Goal: Task Accomplishment & Management: Use online tool/utility

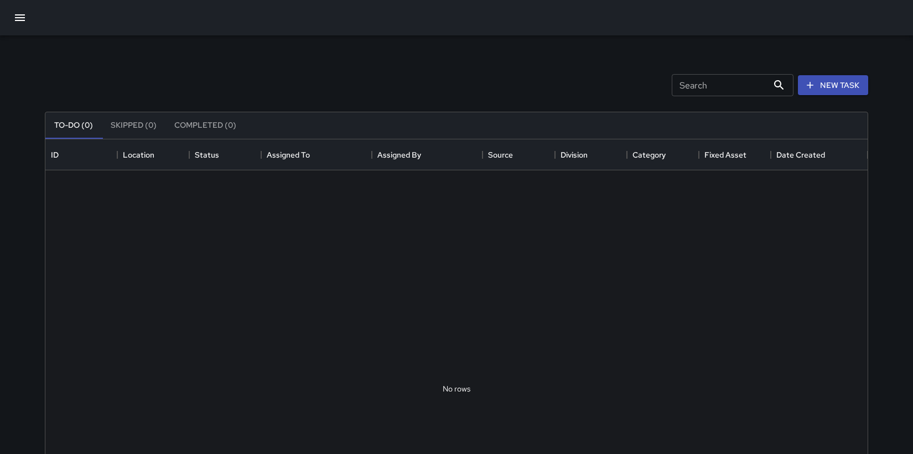
scroll to position [460, 814]
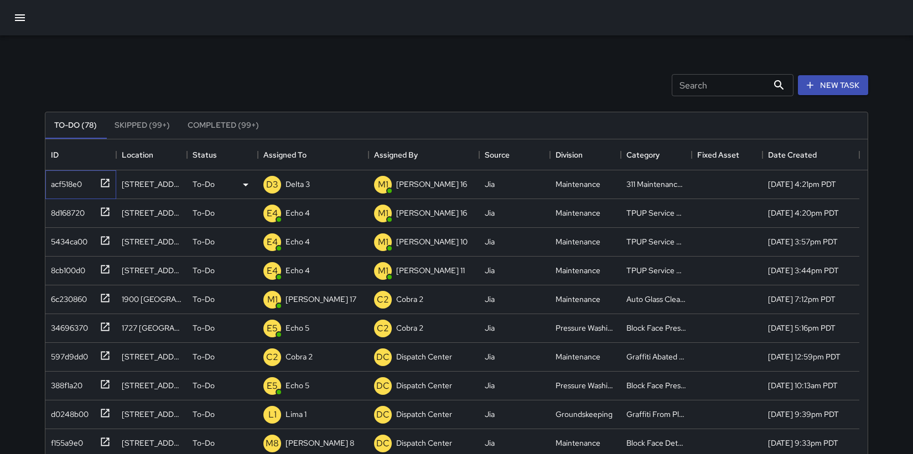
click at [69, 185] on div "acf518e0" at bounding box center [63, 181] width 35 height 15
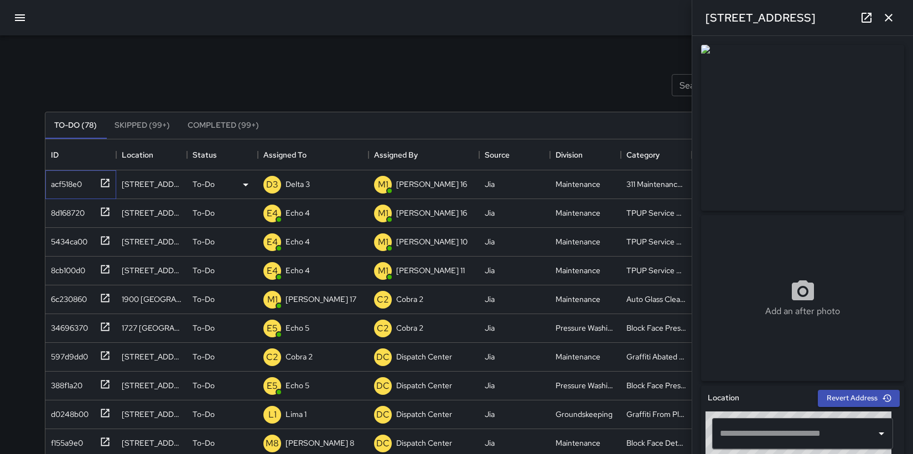
type input "**********"
click at [288, 184] on p "Delta 3" at bounding box center [298, 184] width 24 height 11
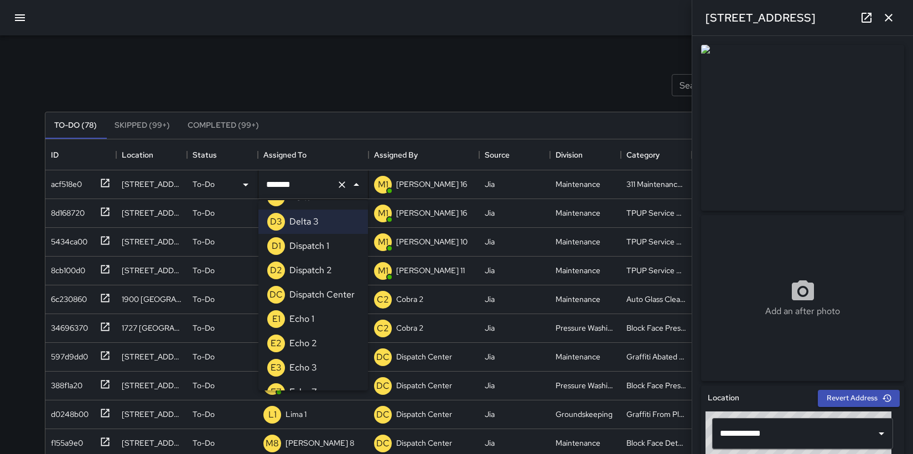
scroll to position [690, 0]
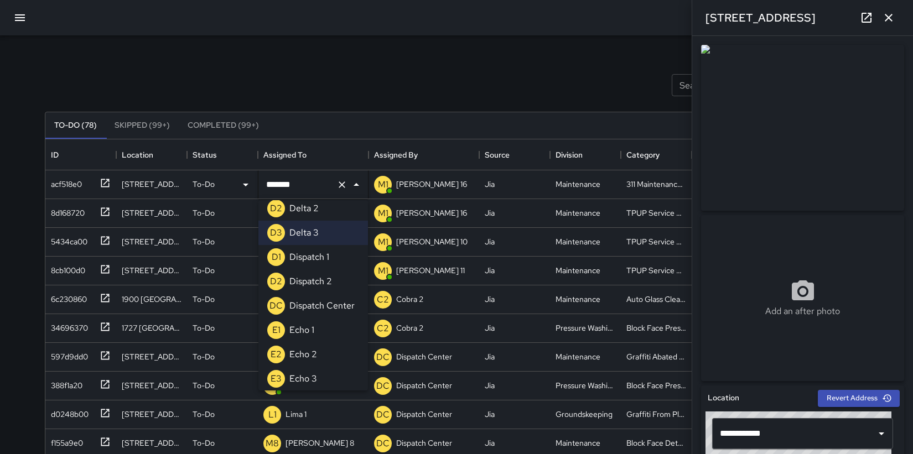
click at [329, 260] on div "Dispatch 1" at bounding box center [309, 257] width 44 height 18
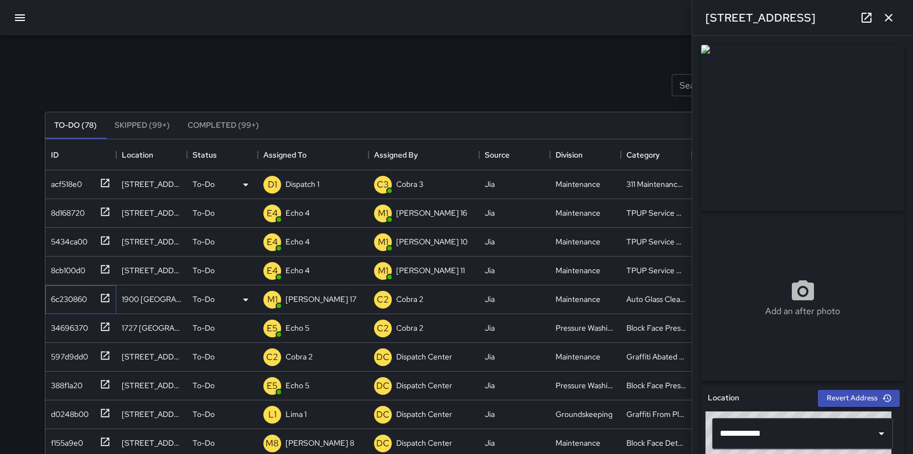
click at [66, 298] on div "6c230860" at bounding box center [66, 296] width 40 height 15
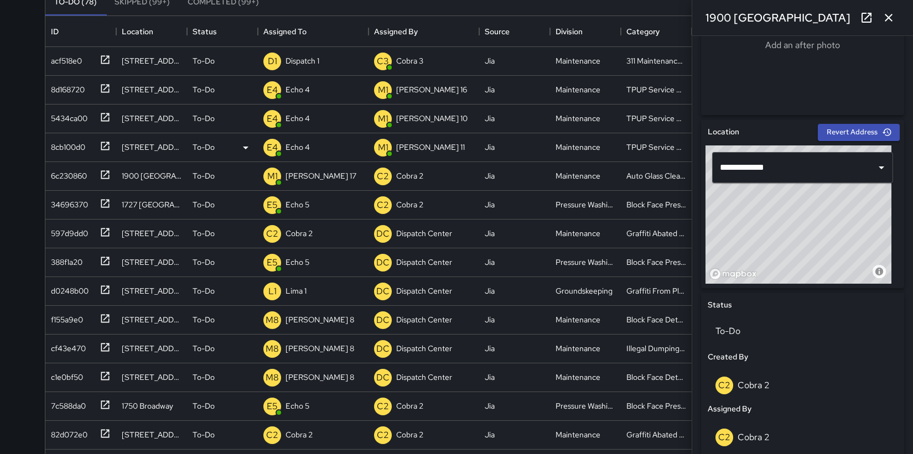
scroll to position [124, 0]
click at [67, 318] on div "f155a9e0" at bounding box center [64, 316] width 37 height 15
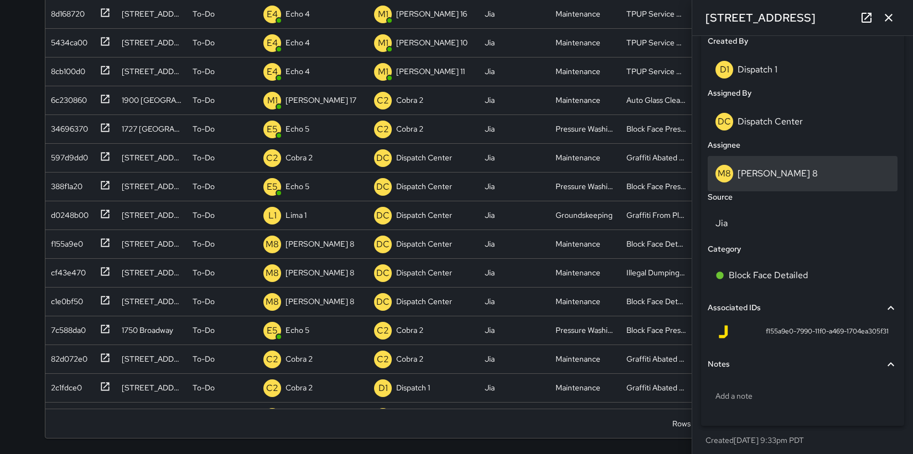
scroll to position [587, 0]
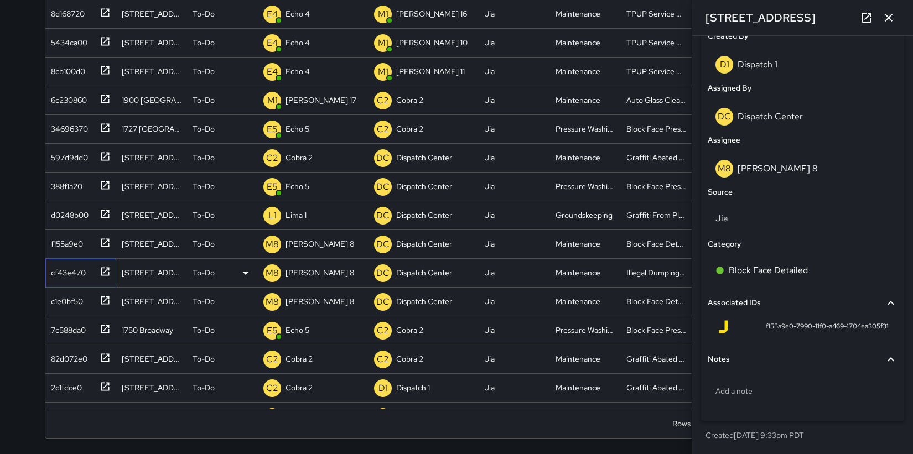
click at [66, 272] on div "cf43e470" at bounding box center [65, 270] width 39 height 15
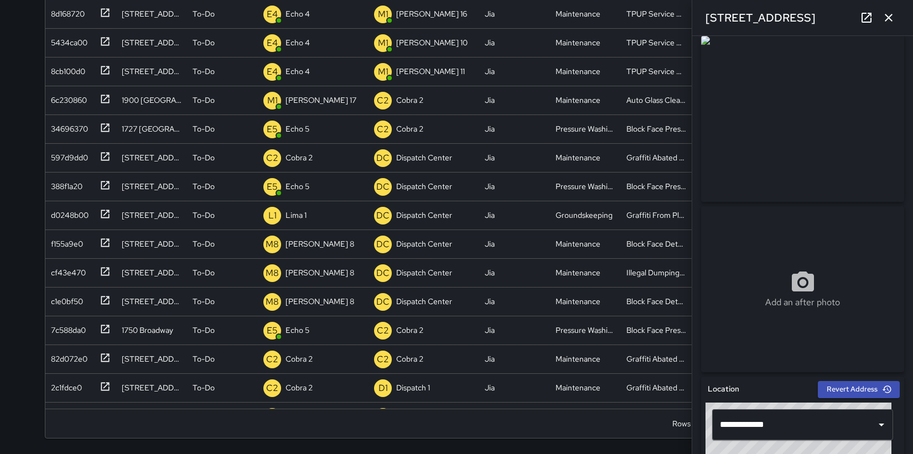
scroll to position [0, 0]
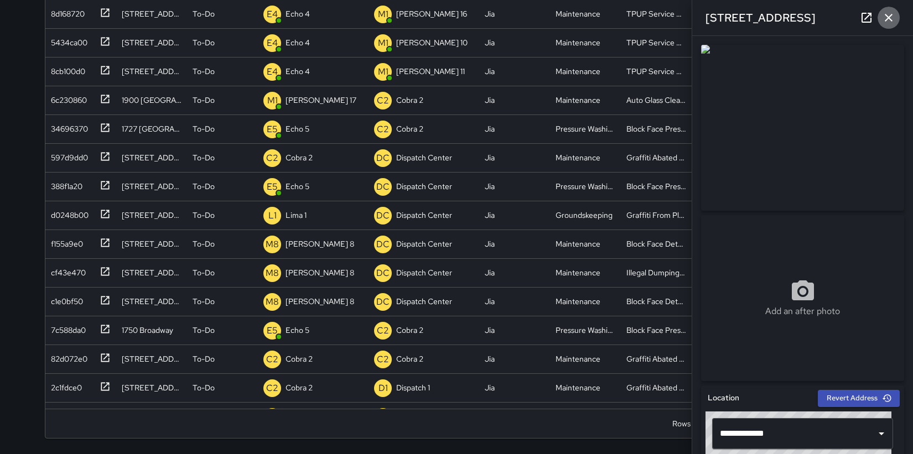
click at [891, 18] on icon "button" at bounding box center [888, 17] width 13 height 13
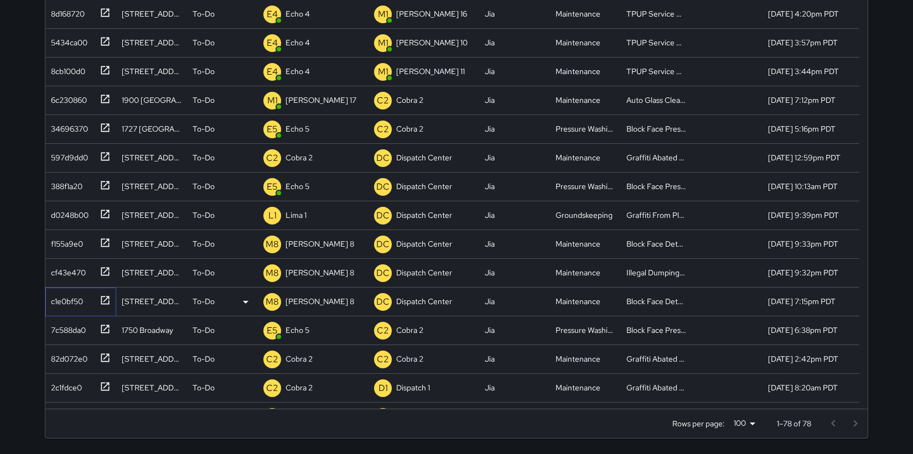
click at [71, 301] on div "c1e0bf50" at bounding box center [64, 299] width 37 height 15
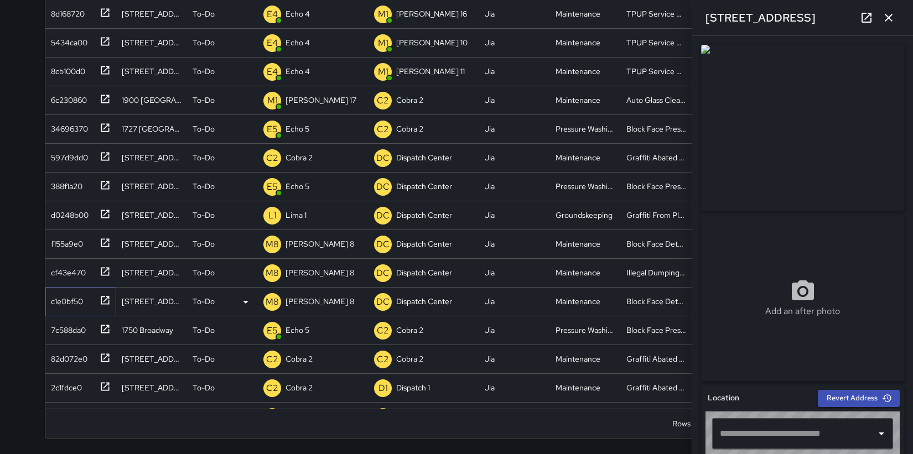
type input "**********"
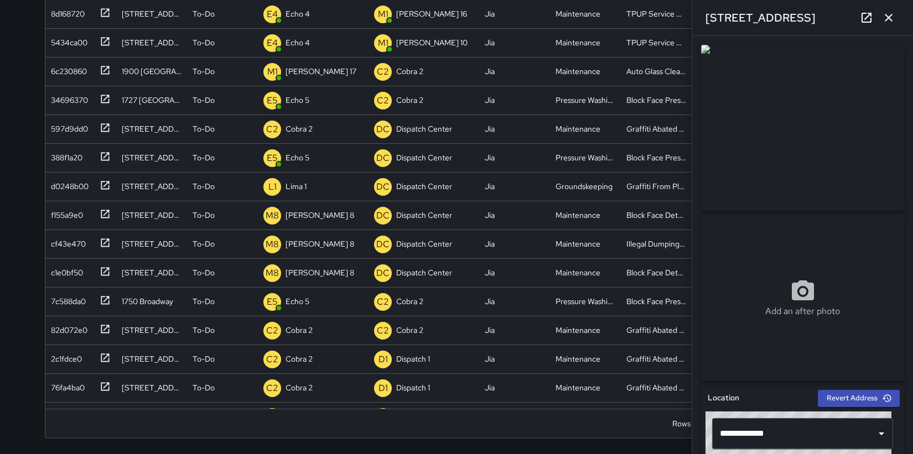
click at [889, 23] on icon "button" at bounding box center [888, 17] width 13 height 13
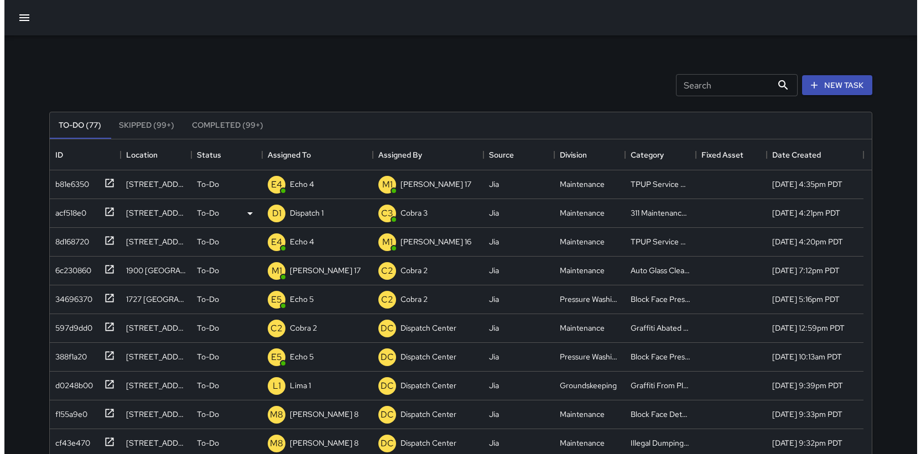
scroll to position [469, 822]
